Goal: Check status: Check status

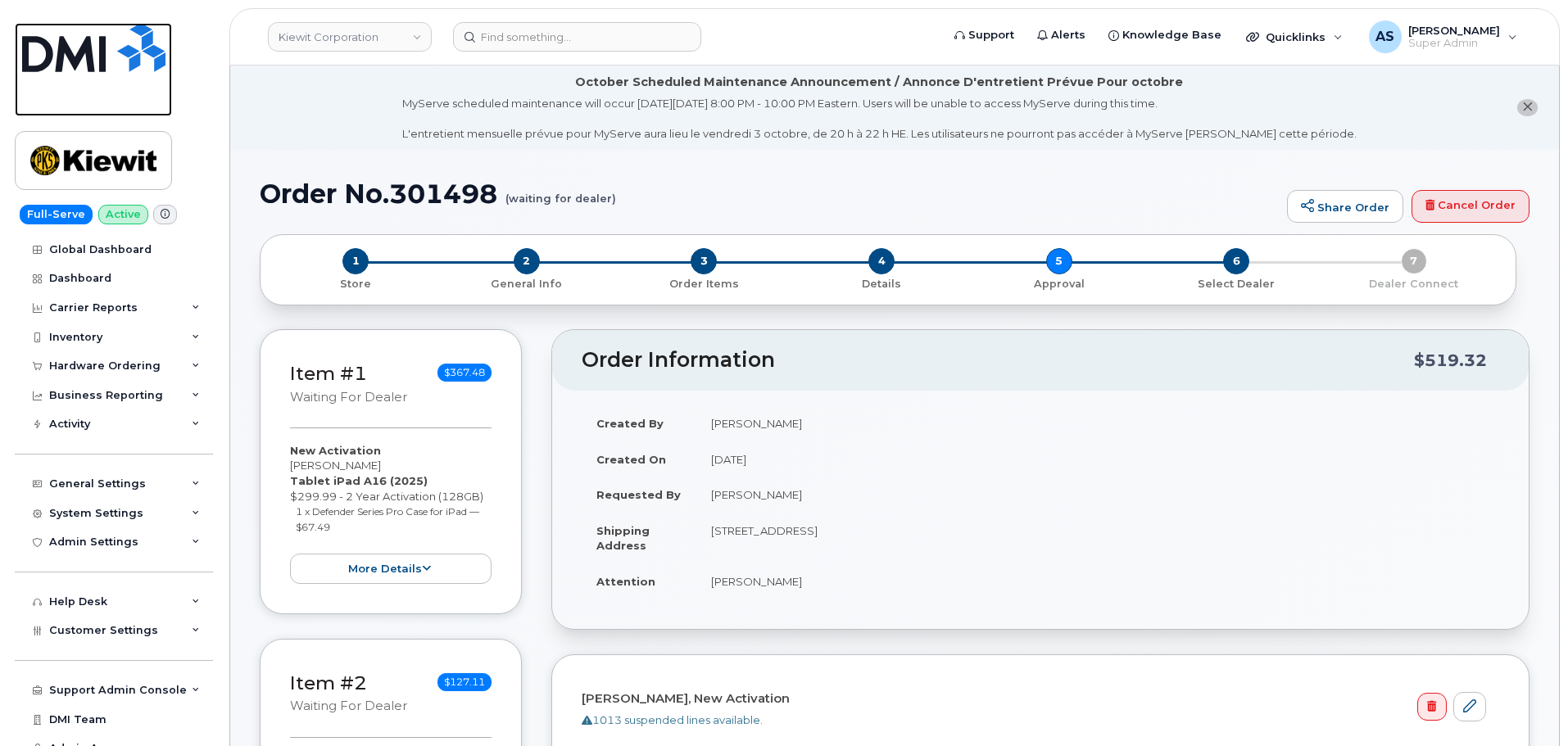
click at [114, 25] on img at bounding box center [94, 47] width 144 height 49
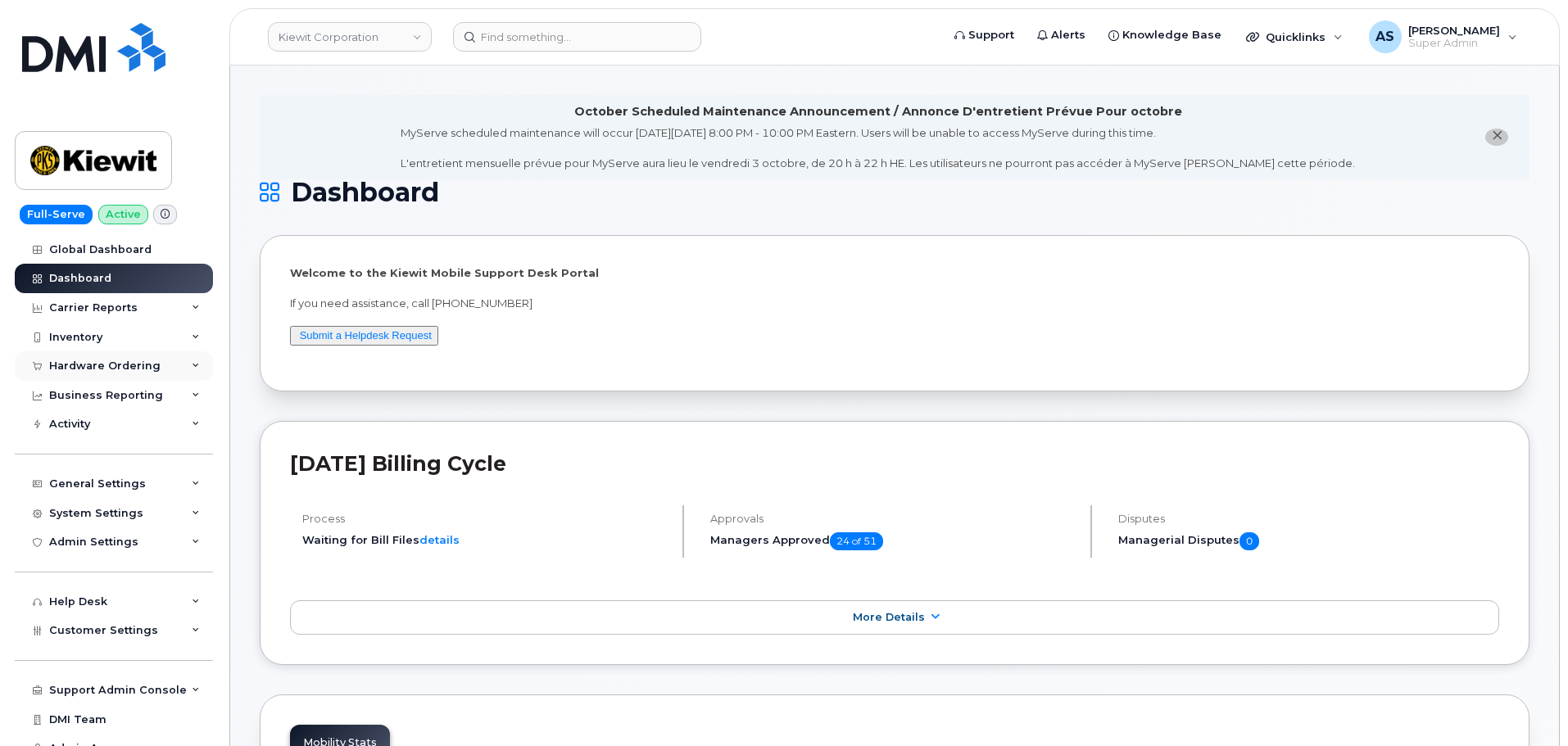
click at [115, 365] on div "Hardware Ordering" at bounding box center [105, 366] width 111 height 13
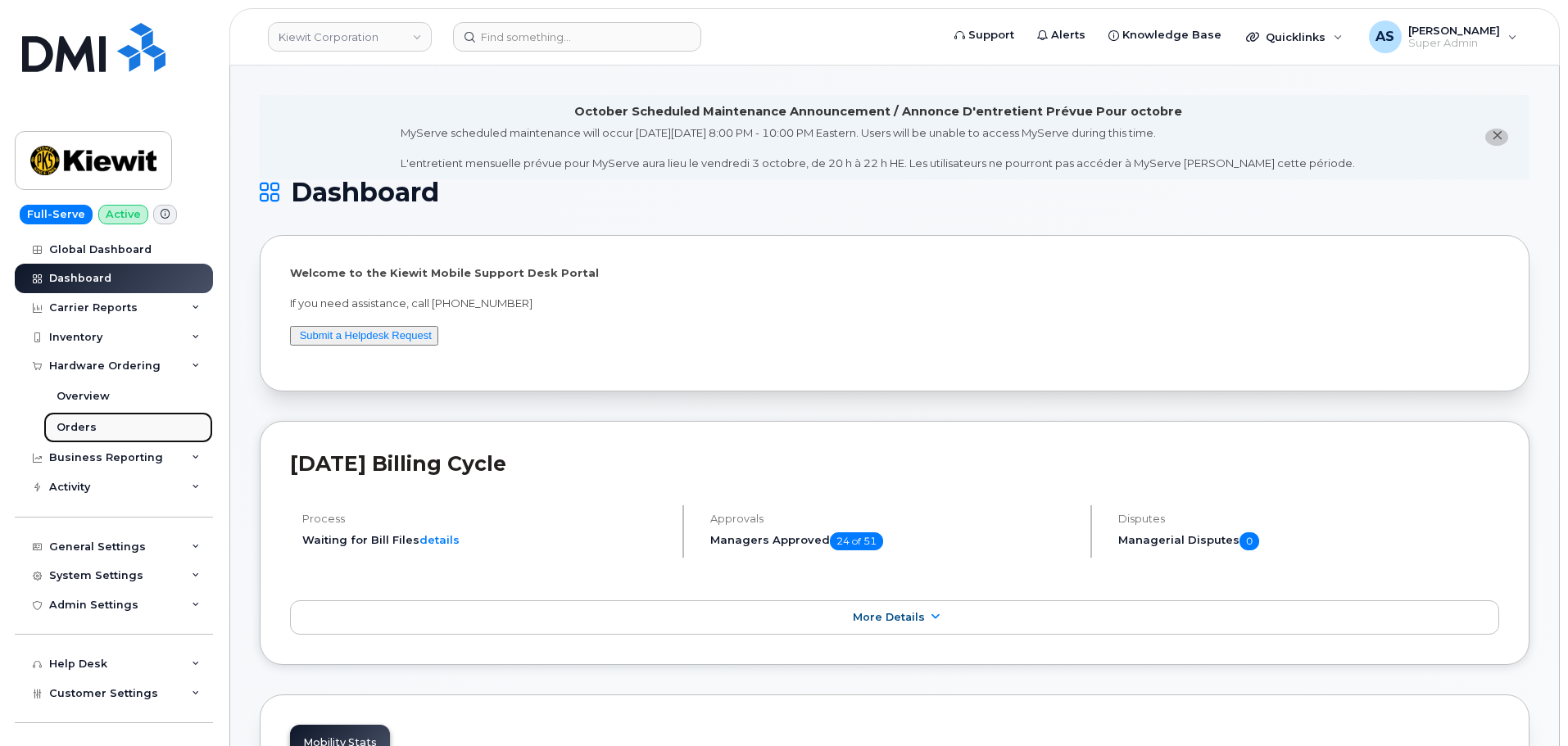
click at [115, 431] on link "Orders" at bounding box center [128, 428] width 169 height 31
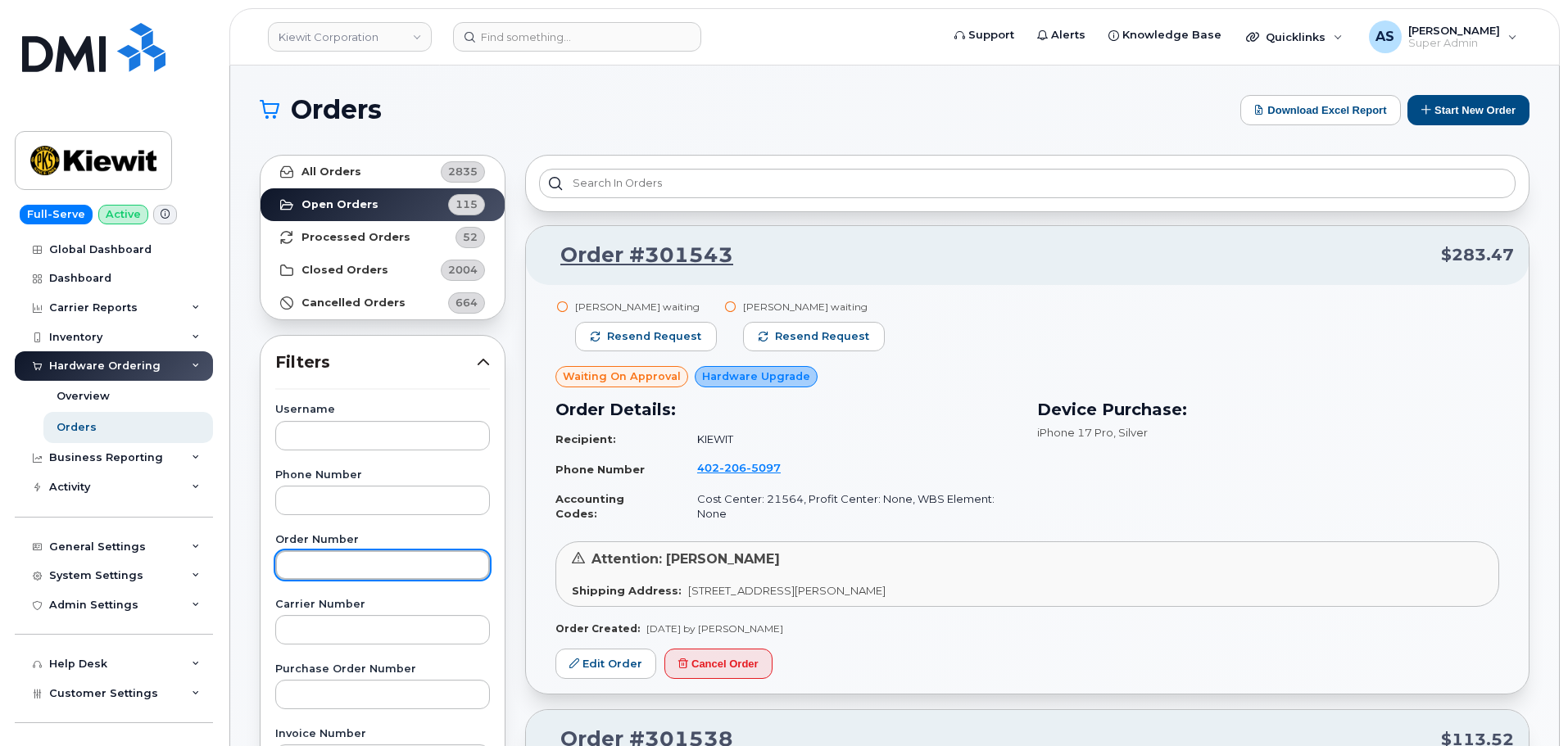
click at [340, 563] on input "text" at bounding box center [382, 565] width 215 height 29
paste input "299794"
type input "299794"
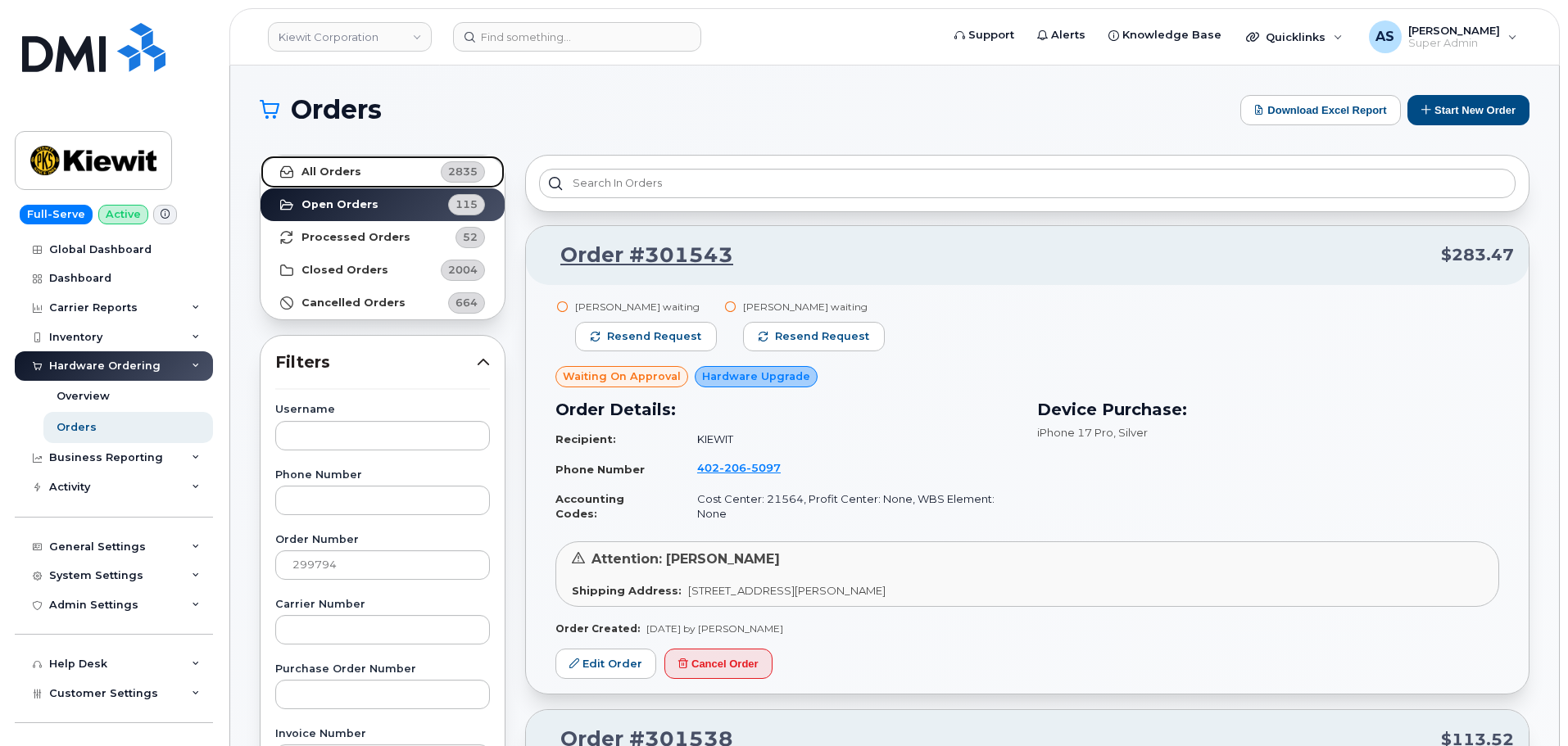
click at [398, 175] on link "All Orders 2835" at bounding box center [382, 172] width 244 height 33
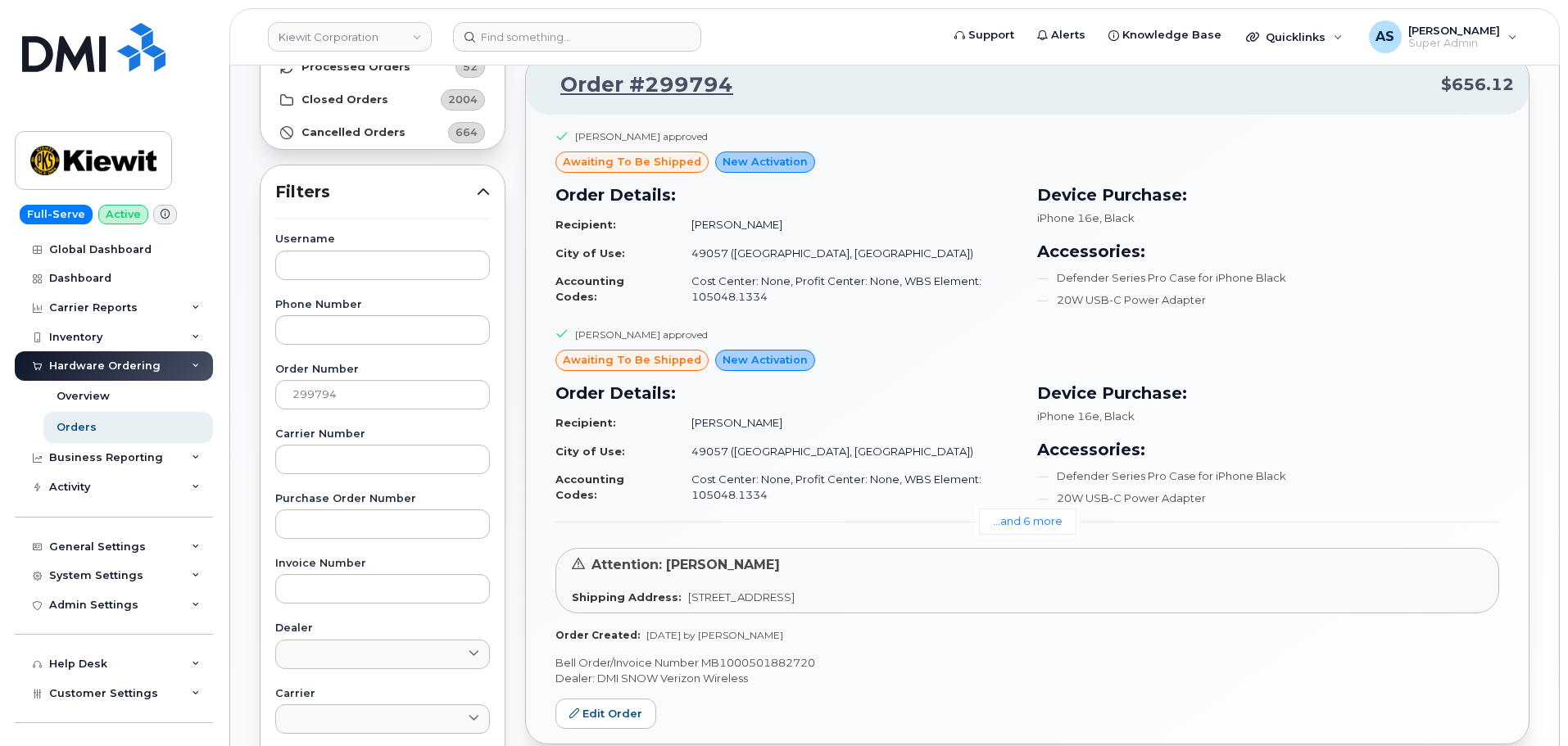
scroll to position [164, 0]
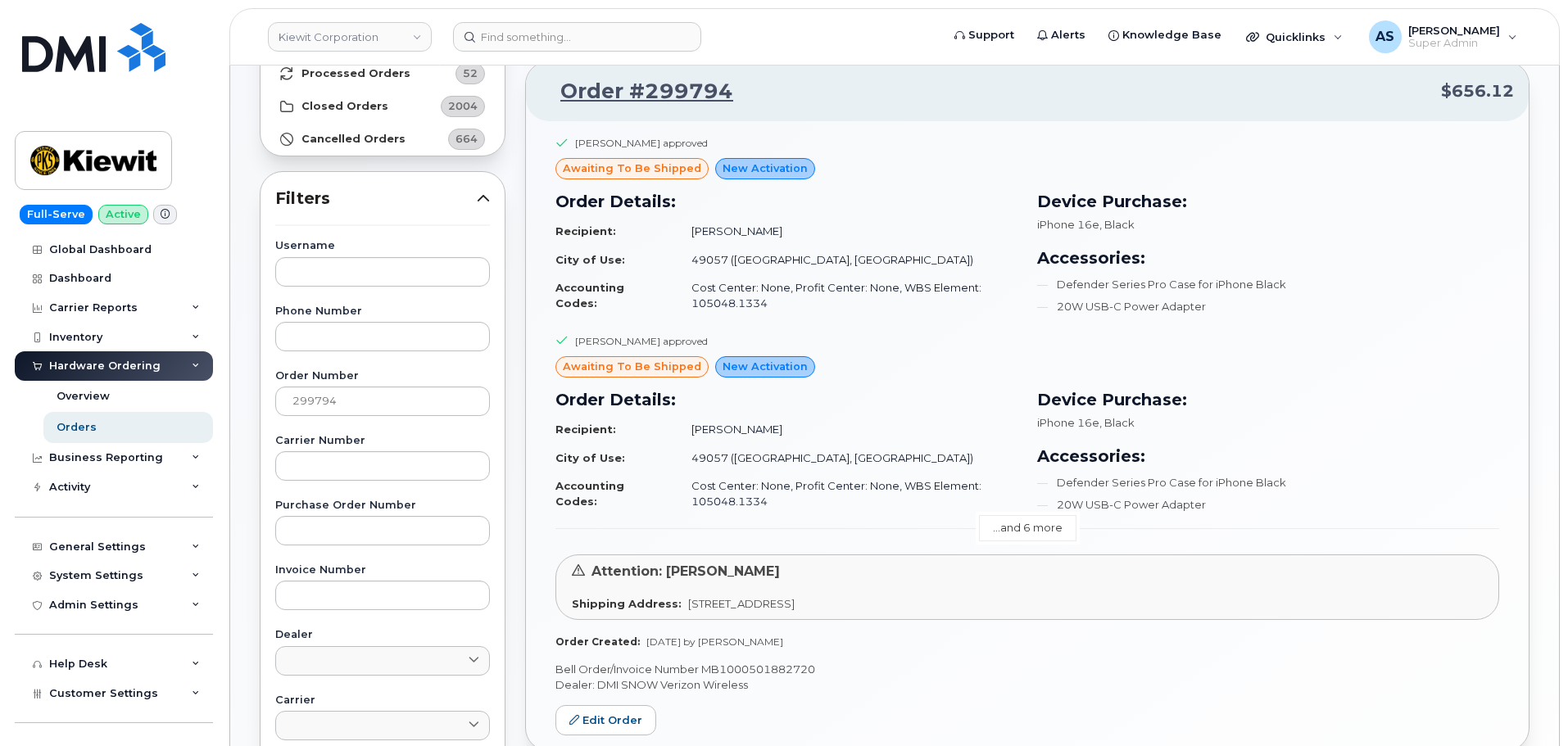
click at [1034, 531] on link "...and 6 more" at bounding box center [1027, 528] width 97 height 25
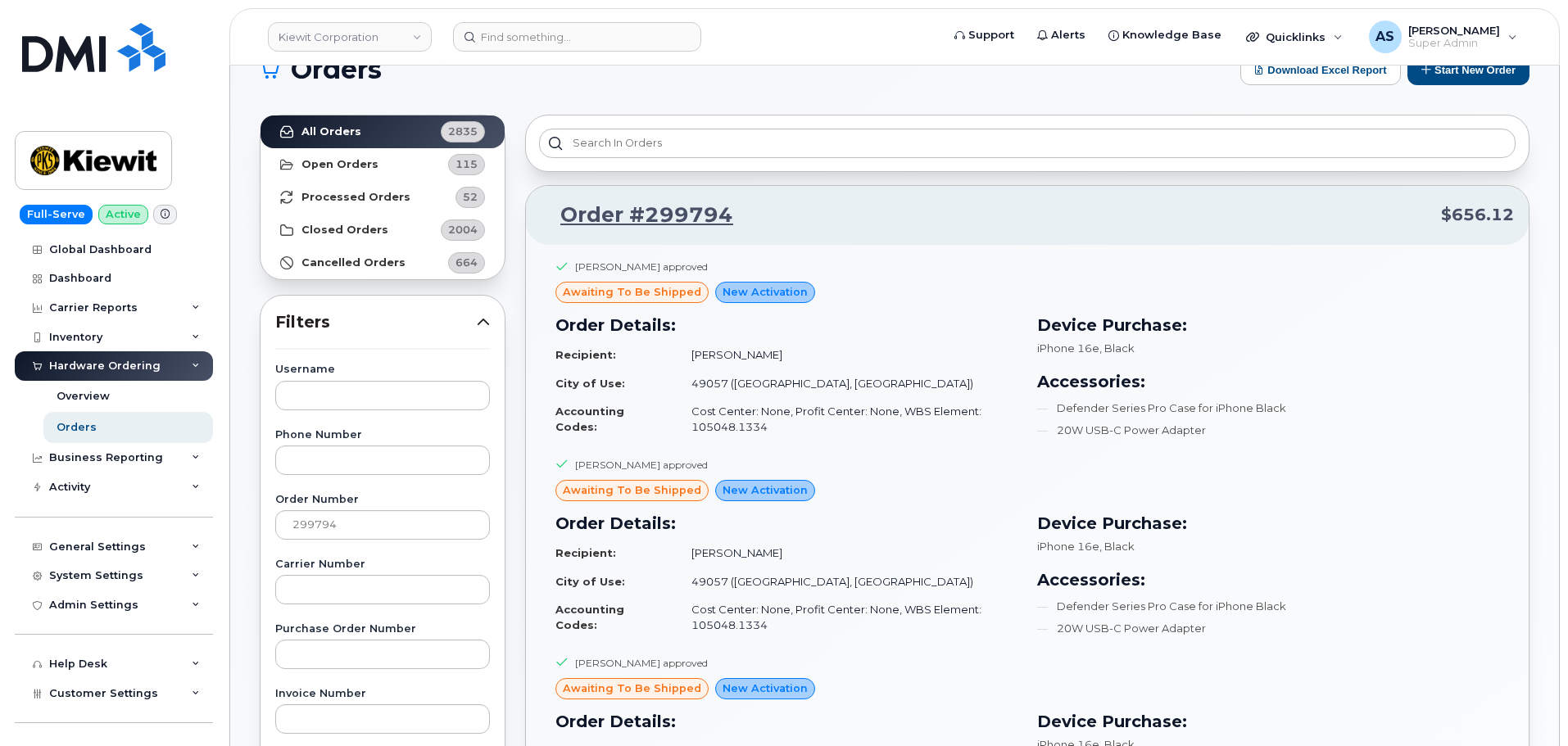
scroll to position [39, 0]
click at [644, 211] on link "Order #299794" at bounding box center [637, 216] width 193 height 29
